Goal: Check status: Check status

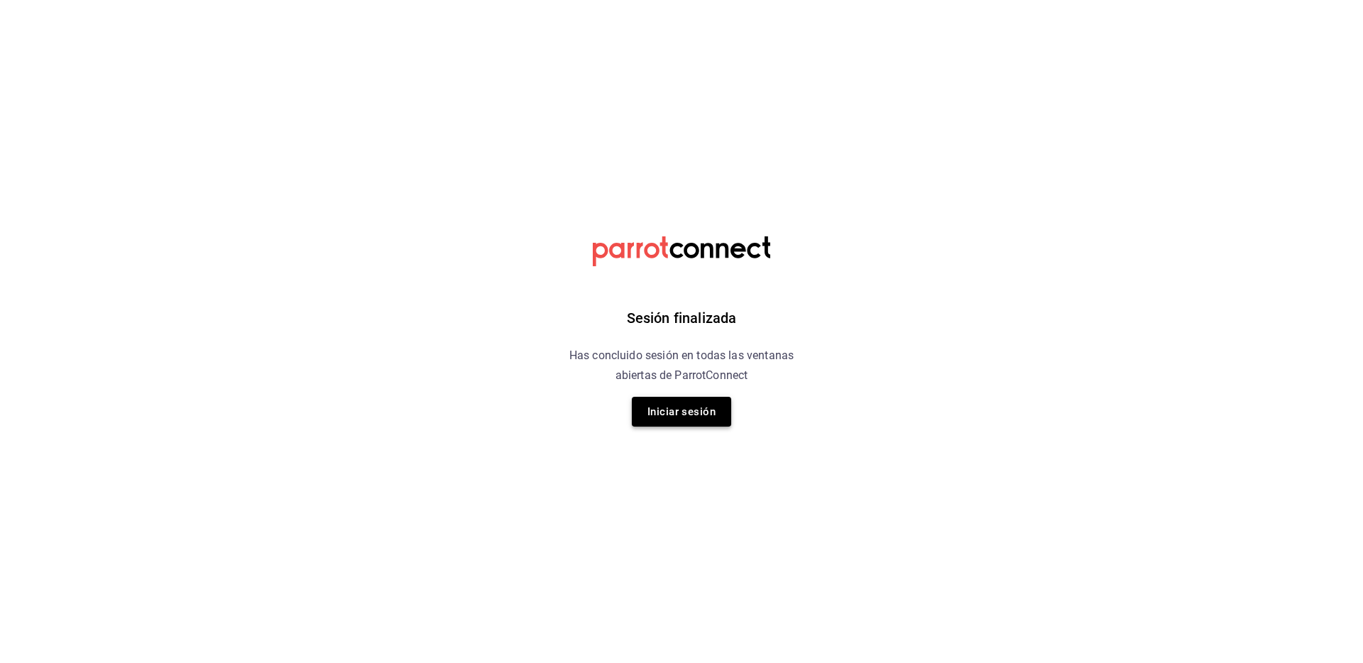
click at [697, 414] on button "Iniciar sesión" at bounding box center [681, 412] width 99 height 30
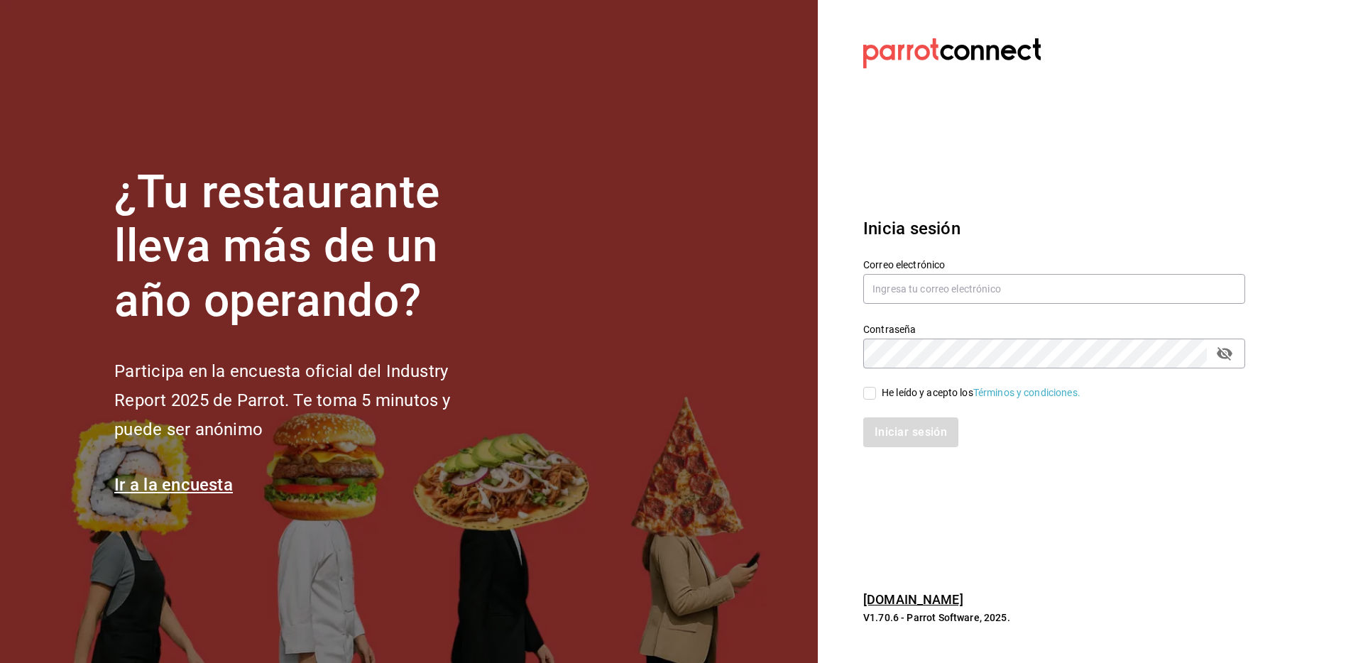
click at [903, 272] on div "Correo electrónico" at bounding box center [1054, 282] width 382 height 48
click at [899, 288] on input "text" at bounding box center [1054, 289] width 382 height 30
type input "[PERSON_NAME][EMAIL_ADDRESS][DOMAIN_NAME]"
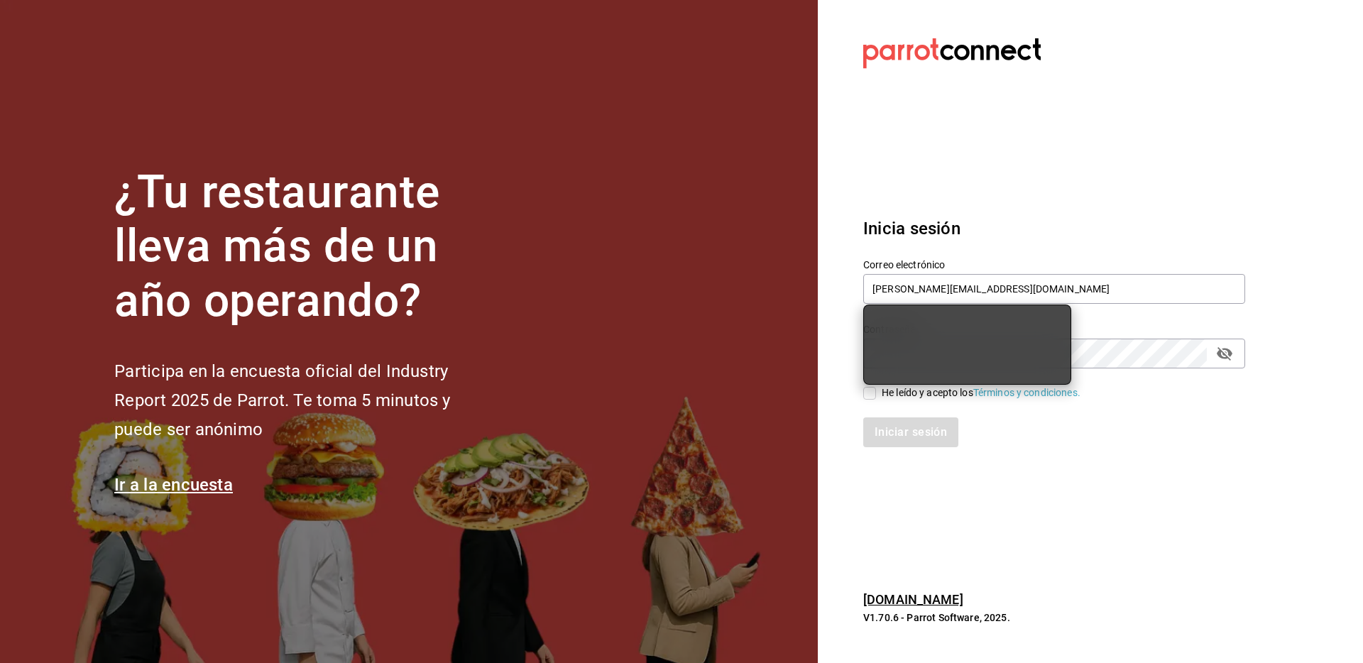
click at [1018, 170] on section "Datos incorrectos. Verifica que tu Correo o Contraseña estén bien escritos. Ini…" at bounding box center [1049, 331] width 462 height 663
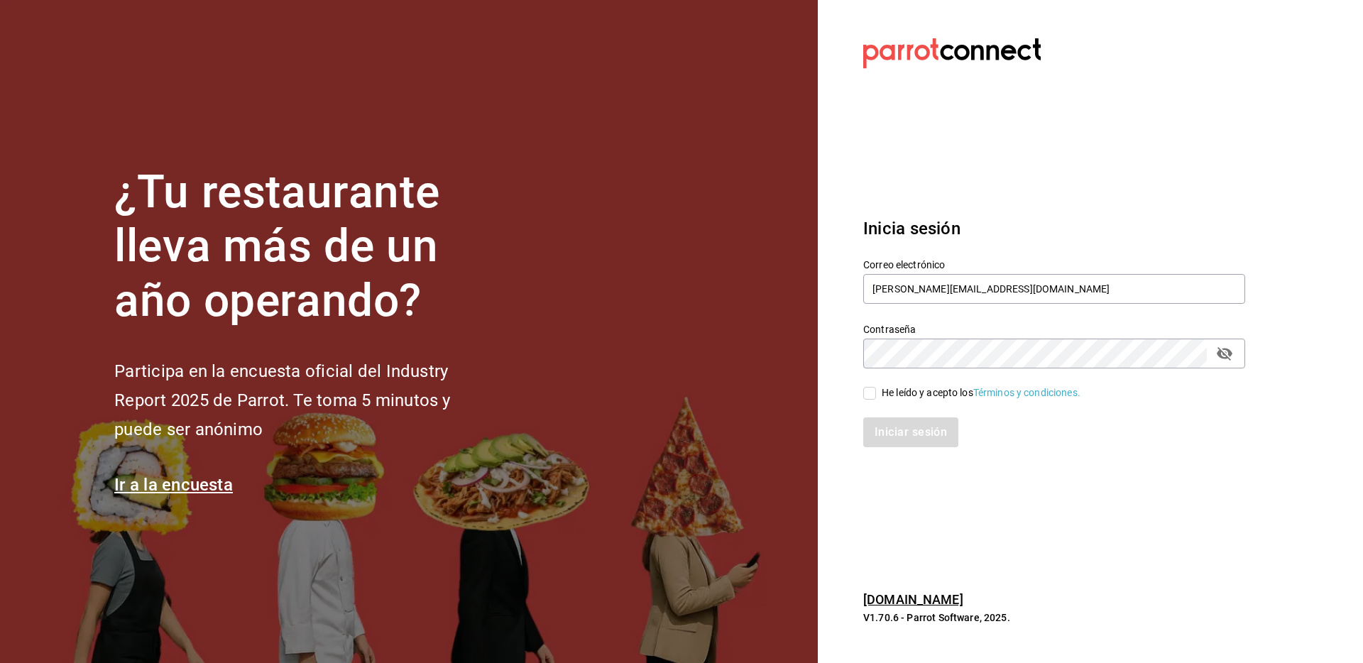
click at [883, 386] on div "He leído y acepto los Términos y condiciones." at bounding box center [981, 393] width 199 height 15
click at [876, 387] on input "He leído y acepto los Términos y condiciones." at bounding box center [869, 393] width 13 height 13
checkbox input "true"
click at [910, 444] on button "Iniciar sesión" at bounding box center [911, 433] width 97 height 30
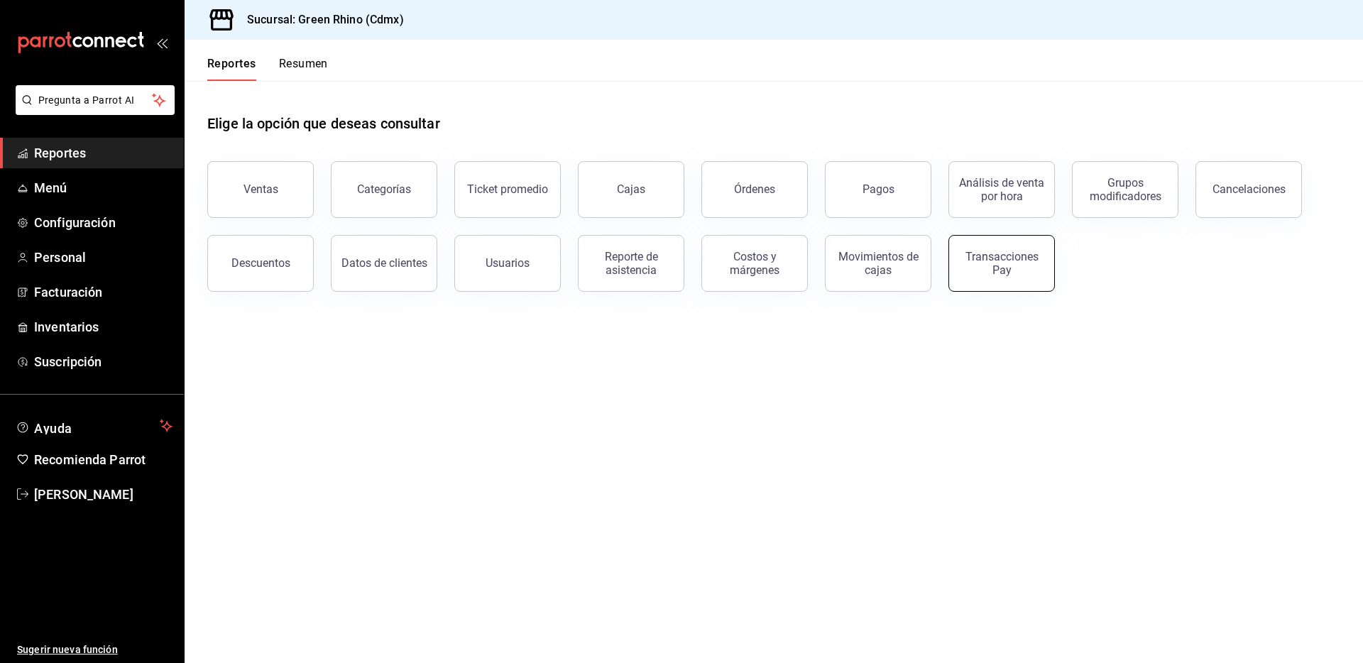
click at [968, 281] on button "Transacciones Pay" at bounding box center [1002, 263] width 107 height 57
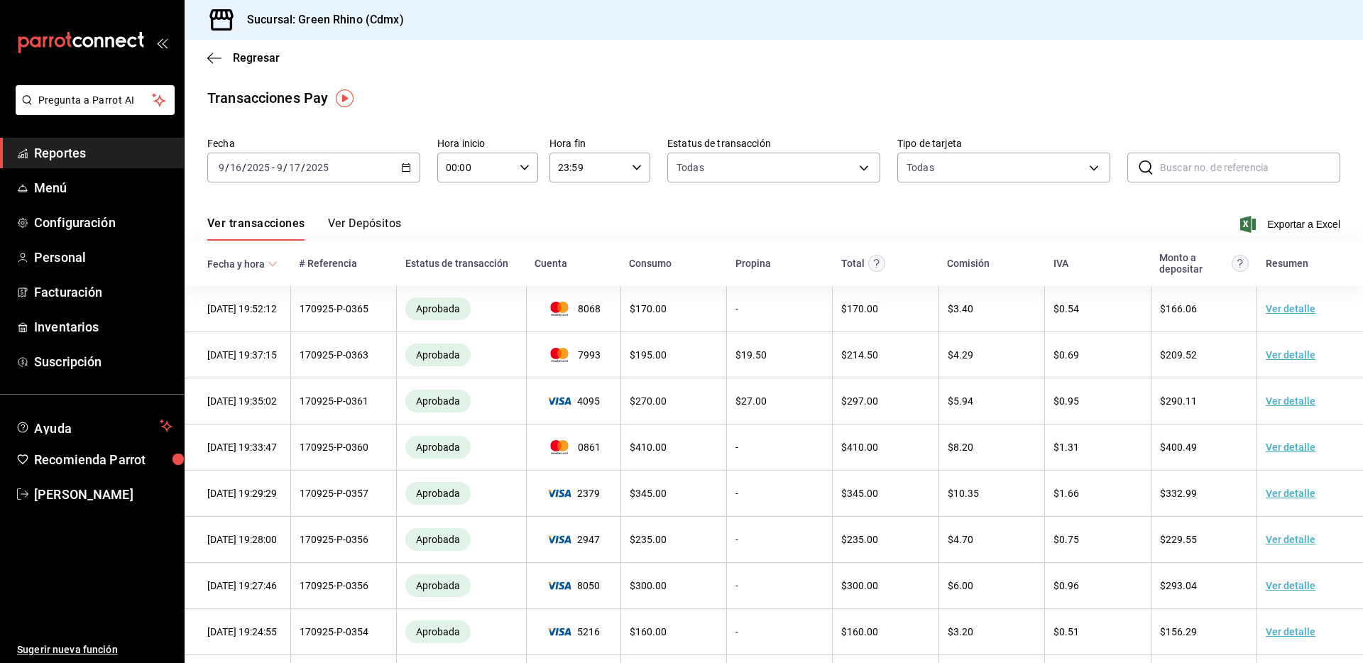
click at [385, 222] on button "Ver Depósitos" at bounding box center [365, 229] width 74 height 24
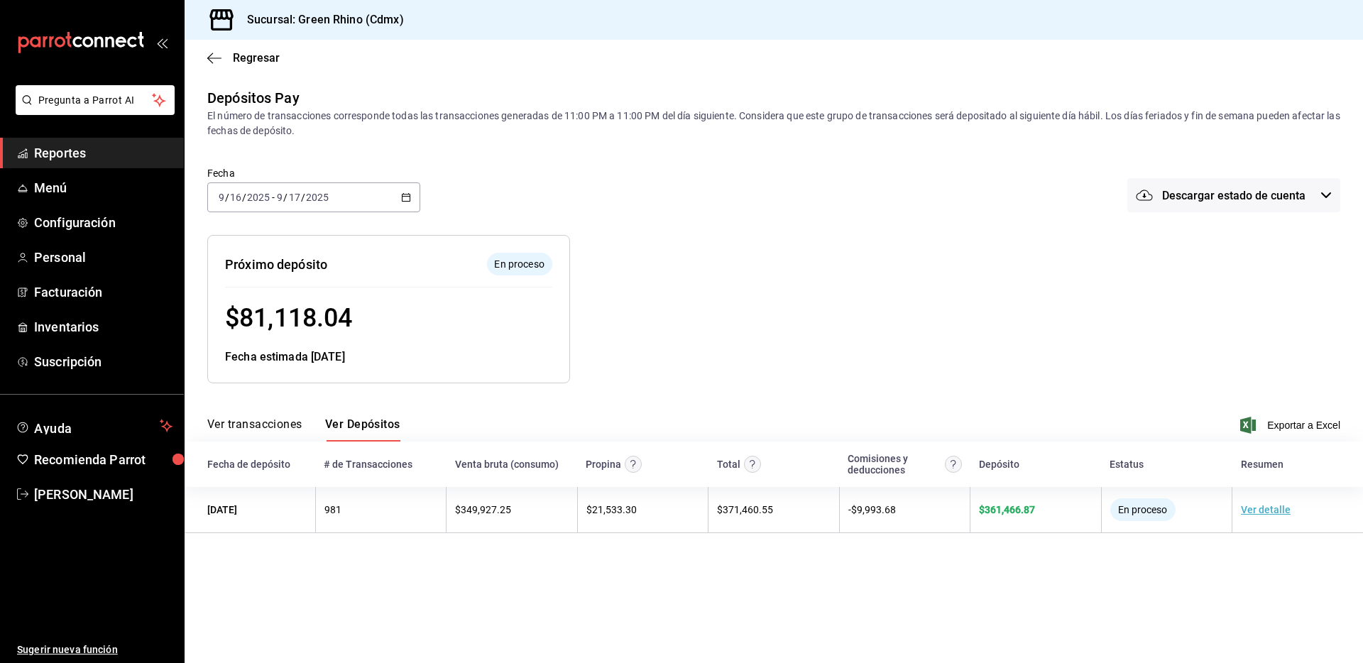
click at [311, 322] on span "$ 81,118.04" at bounding box center [288, 318] width 127 height 30
copy span "81,118.04"
click at [313, 309] on span "$ 81,176.65" at bounding box center [288, 318] width 127 height 30
click at [312, 309] on span "$ 81,176.65" at bounding box center [288, 318] width 127 height 30
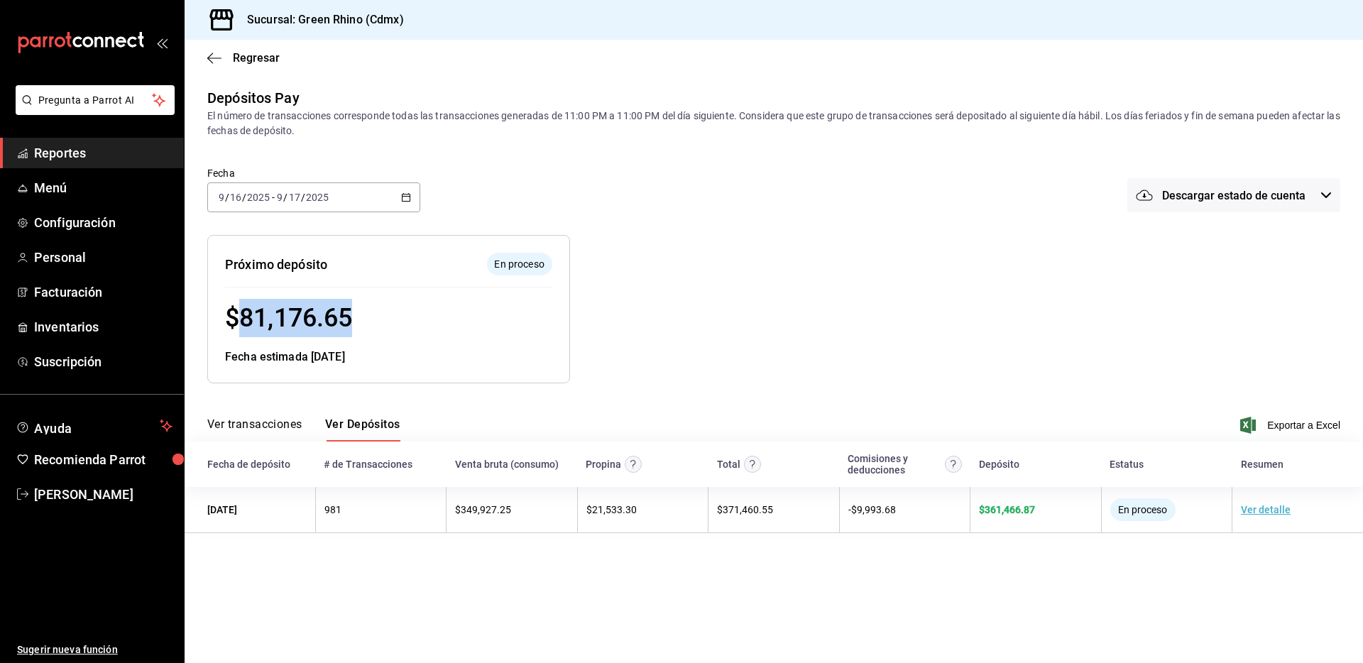
copy span "81,176.65"
click at [443, 261] on div "Próximo depósito En proceso" at bounding box center [388, 264] width 327 height 23
drag, startPoint x: 564, startPoint y: 261, endPoint x: 574, endPoint y: 258, distance: 10.9
click at [568, 260] on div "Próximo depósito En proceso $ 81,176.65 Fecha estimada 18/09/25" at bounding box center [388, 309] width 363 height 148
click at [258, 60] on span "Regresar" at bounding box center [256, 57] width 47 height 13
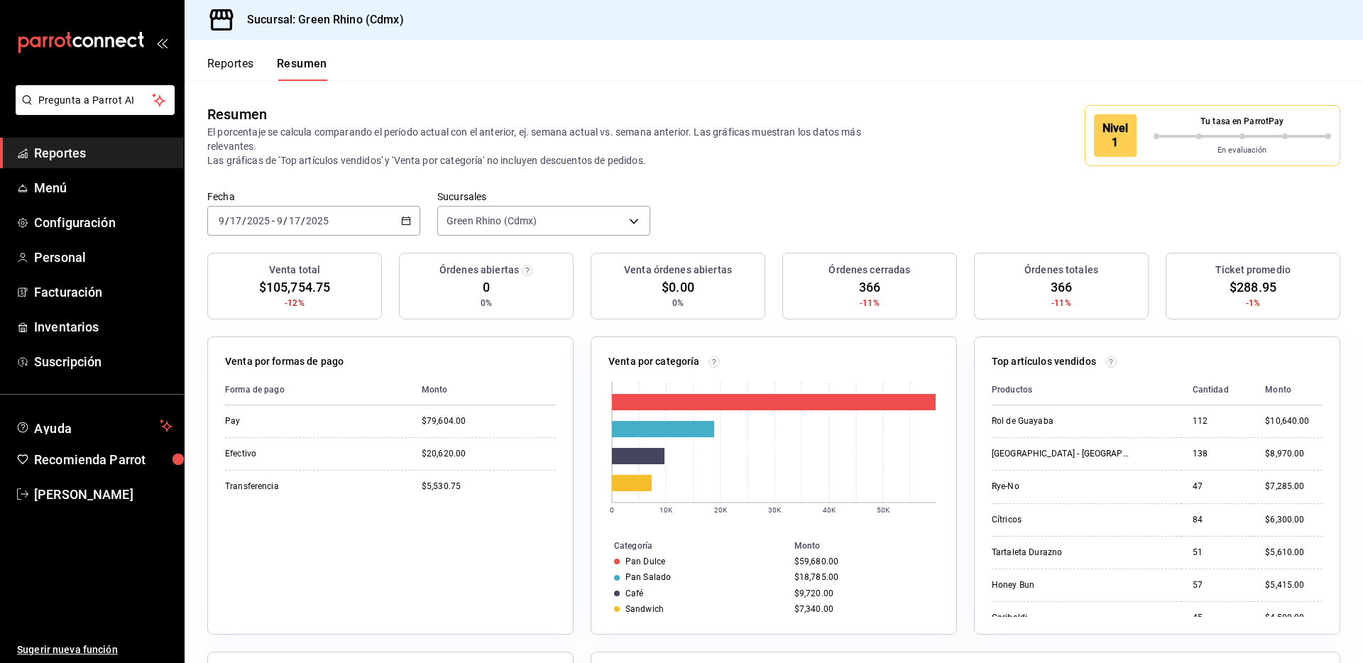
click at [241, 72] on button "Reportes" at bounding box center [230, 69] width 47 height 24
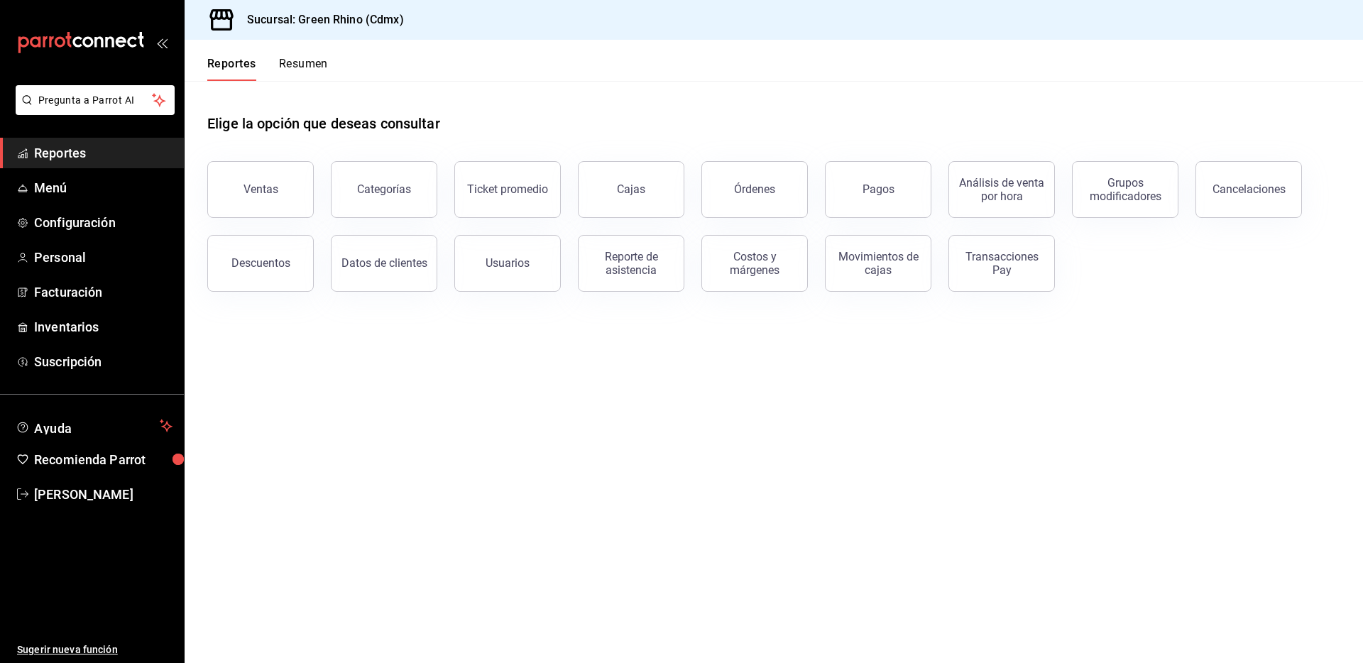
click at [935, 240] on div "Transacciones Pay" at bounding box center [994, 255] width 124 height 74
